Goal: Information Seeking & Learning: Learn about a topic

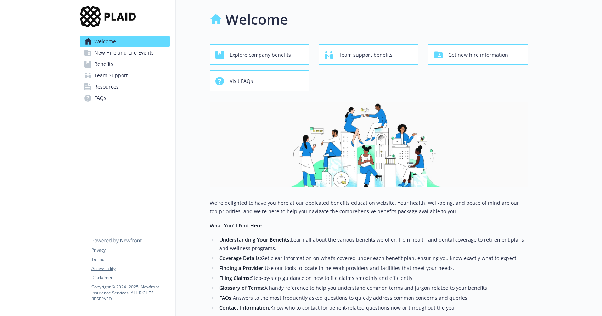
click at [108, 65] on span "Benefits" at bounding box center [103, 63] width 19 height 11
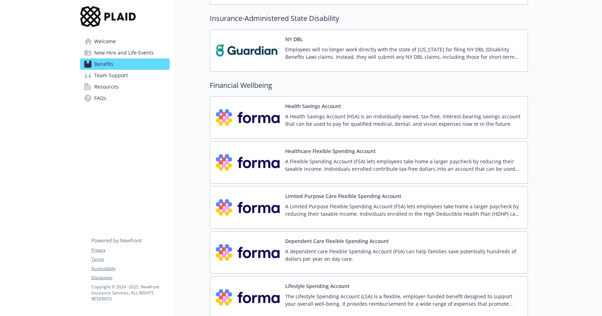
click at [276, 123] on img at bounding box center [248, 117] width 64 height 30
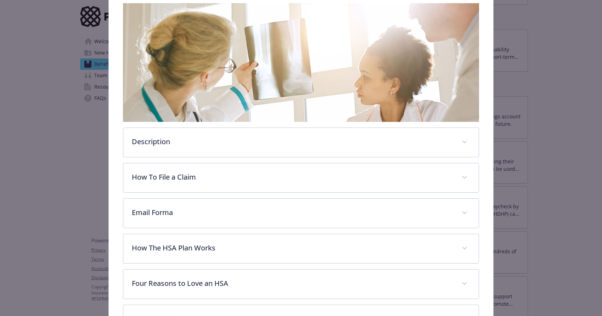
scroll to position [209, 0]
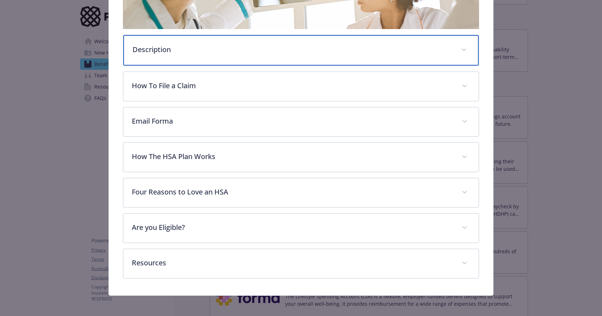
click at [153, 46] on p "Description" at bounding box center [292, 49] width 320 height 11
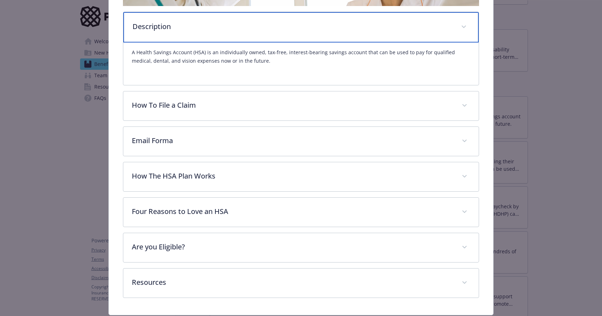
scroll to position [244, 0]
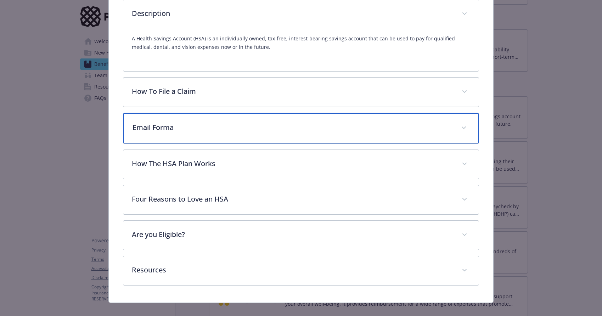
click at [170, 127] on p "Email Forma" at bounding box center [292, 127] width 320 height 11
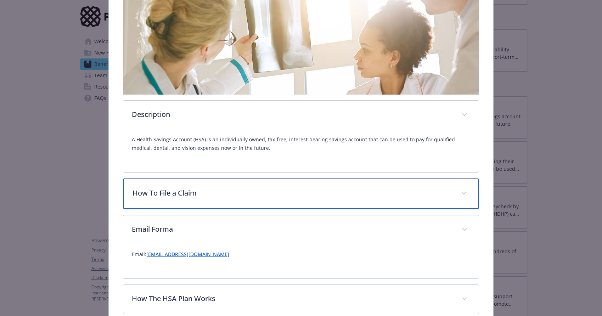
click at [186, 177] on div "Description A Health Savings Account (HSA) is an individually owned, tax-free, …" at bounding box center [301, 198] width 356 height 444
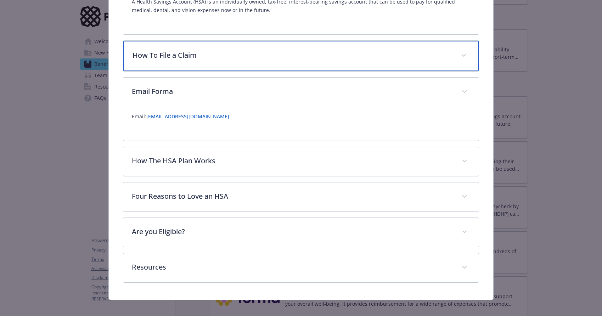
scroll to position [287, 0]
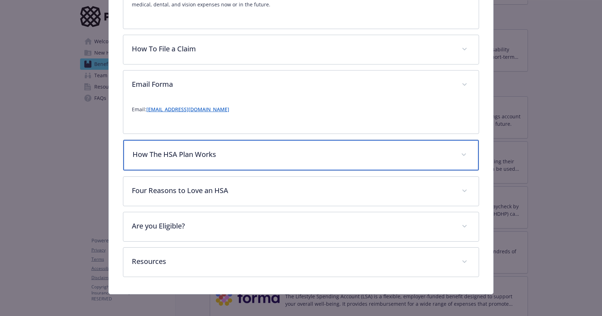
click at [183, 160] on div "How The HSA Plan Works" at bounding box center [300, 155] width 355 height 30
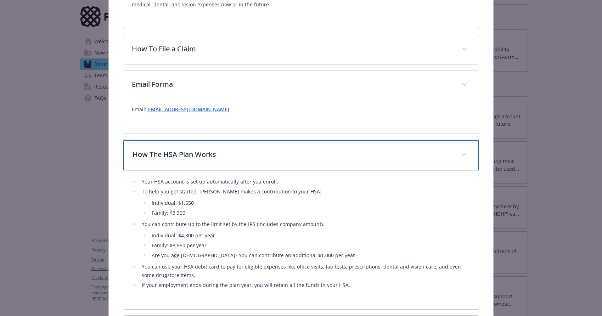
scroll to position [322, 0]
